Goal: Transaction & Acquisition: Purchase product/service

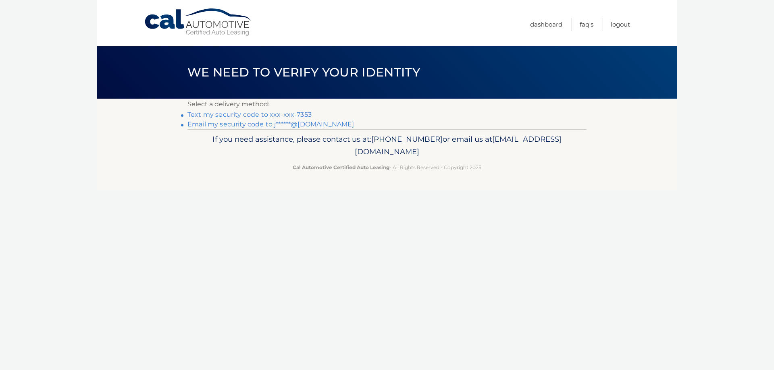
click at [232, 124] on link "Email my security code to j******@[DOMAIN_NAME]" at bounding box center [270, 125] width 167 height 8
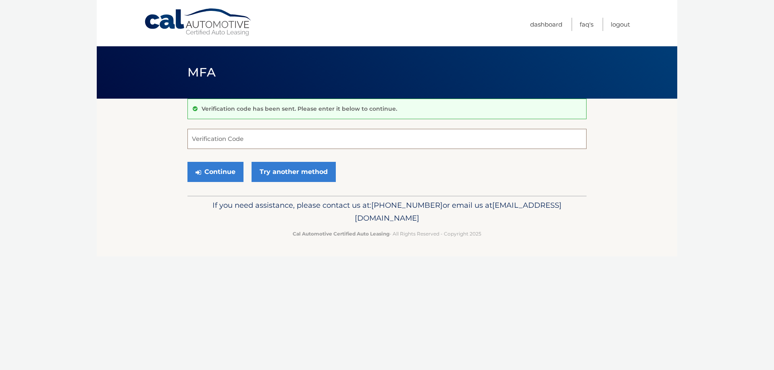
click at [204, 135] on input "Verification Code" at bounding box center [386, 139] width 399 height 20
type input "700198"
click at [211, 169] on button "Continue" at bounding box center [215, 172] width 56 height 20
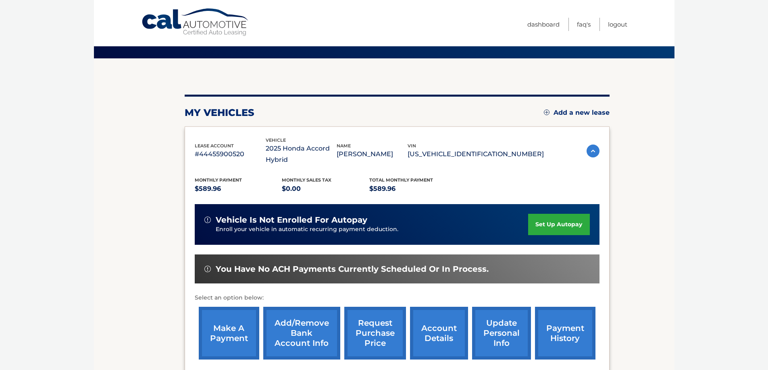
scroll to position [81, 0]
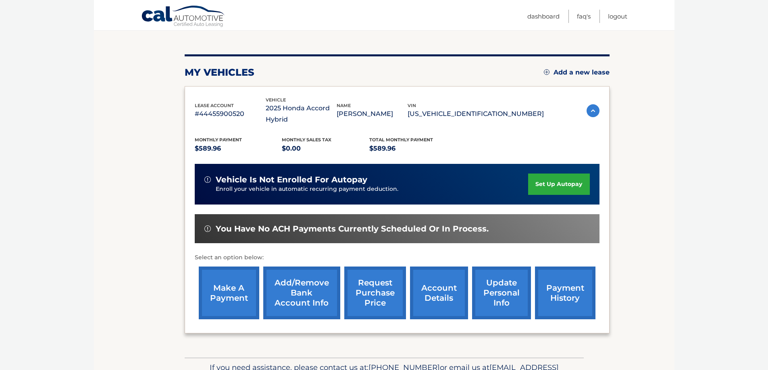
click at [230, 287] on link "make a payment" at bounding box center [229, 293] width 60 height 53
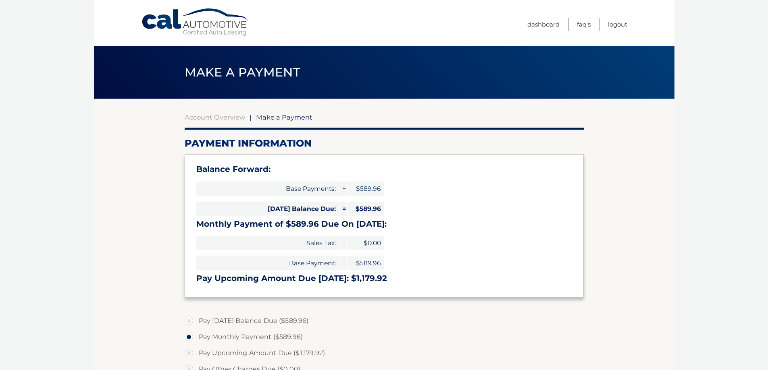
select select "MWJmYzY0MjItZmQxOC00ODc4LWI3ZjktODgzZGFlYjZlYjQ4"
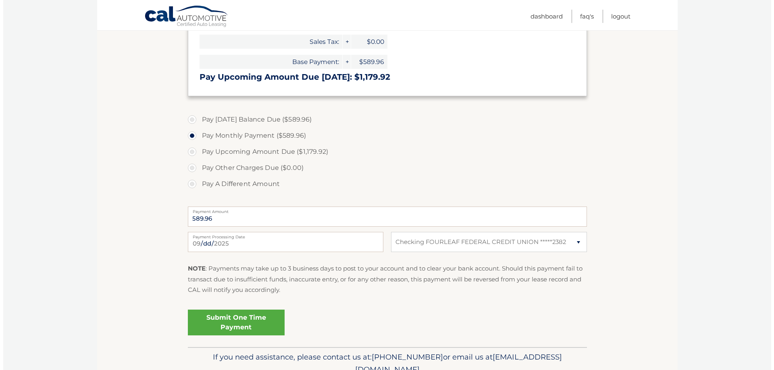
scroll to position [240, 0]
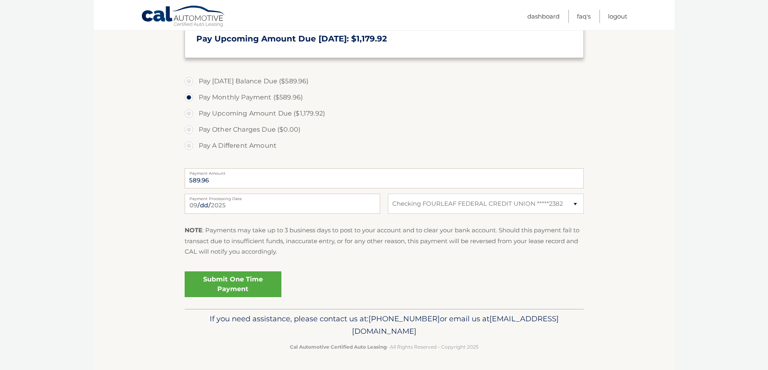
click at [229, 282] on link "Submit One Time Payment" at bounding box center [233, 285] width 97 height 26
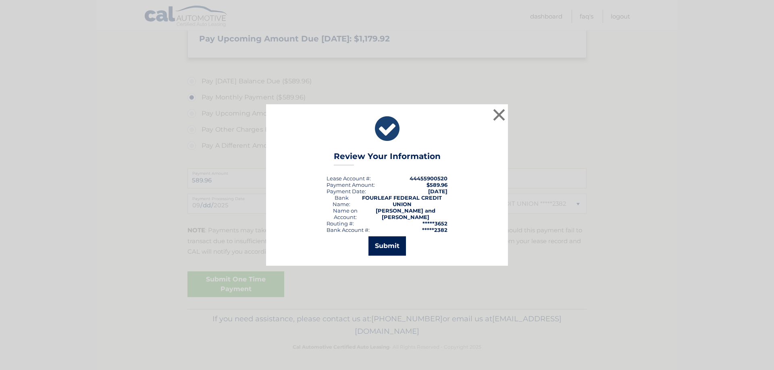
click at [383, 246] on button "Submit" at bounding box center [386, 246] width 37 height 19
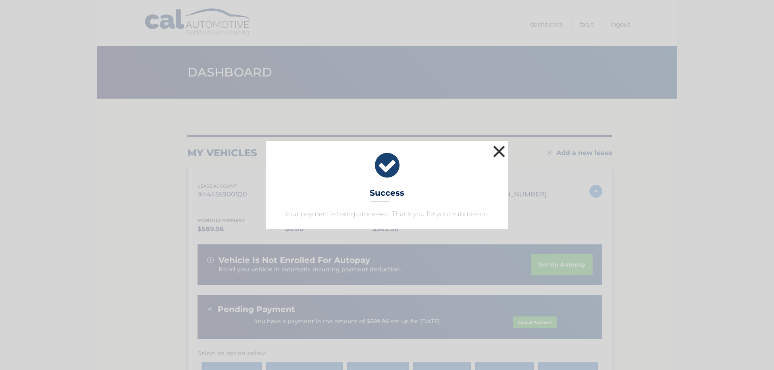
click at [497, 152] on button "×" at bounding box center [499, 152] width 16 height 16
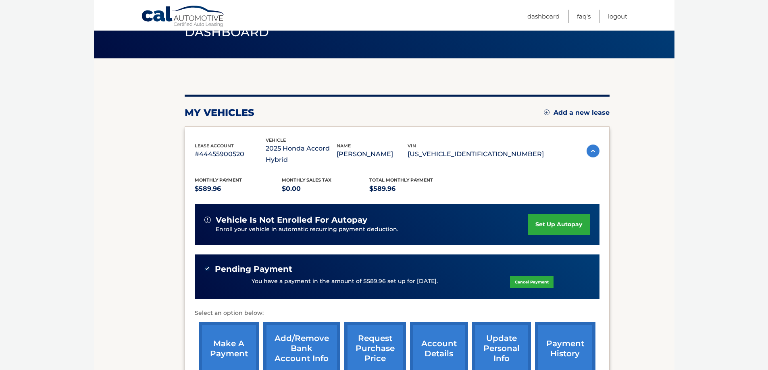
scroll to position [145, 0]
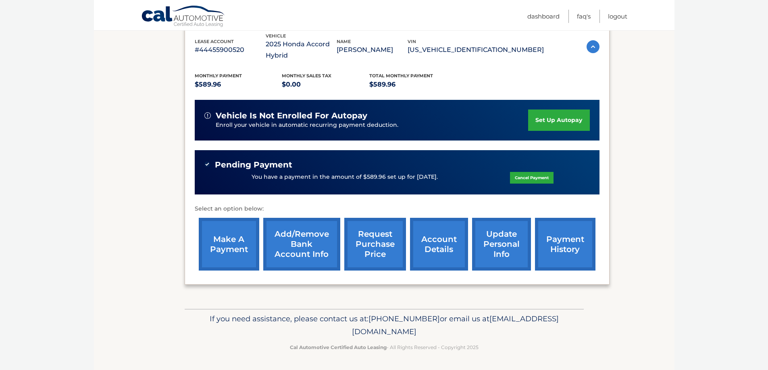
click at [311, 245] on link "Add/Remove bank account info" at bounding box center [301, 244] width 77 height 53
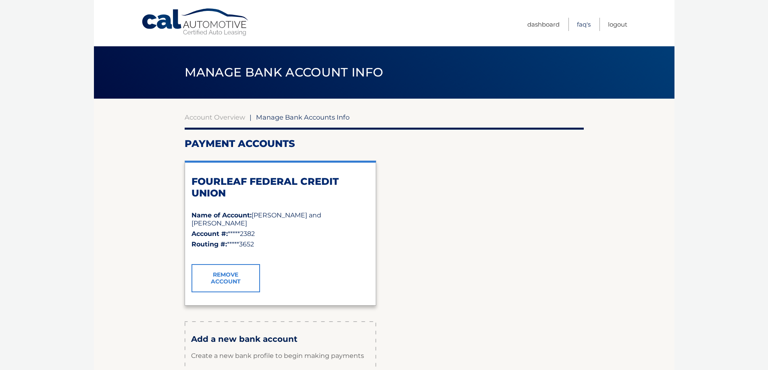
click at [583, 25] on link "FAQ's" at bounding box center [584, 24] width 14 height 13
